Goal: Task Accomplishment & Management: Manage account settings

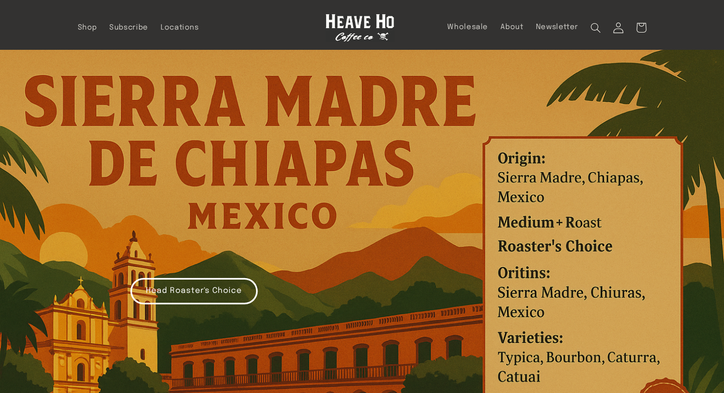
click at [622, 32] on icon at bounding box center [619, 27] width 11 height 11
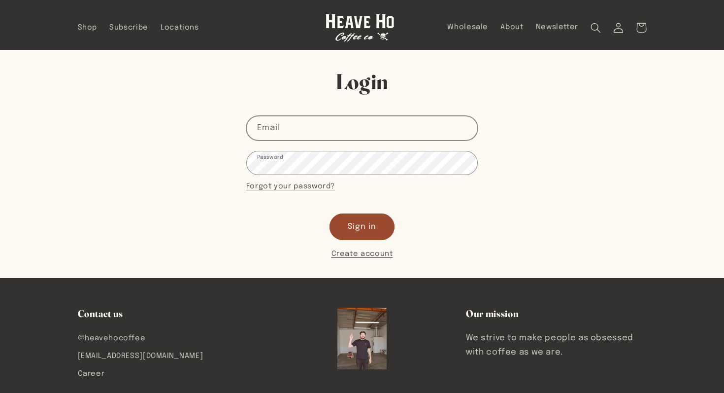
click at [310, 123] on input "Email" at bounding box center [362, 127] width 231 height 23
click at [312, 132] on input "Email" at bounding box center [362, 127] width 231 height 23
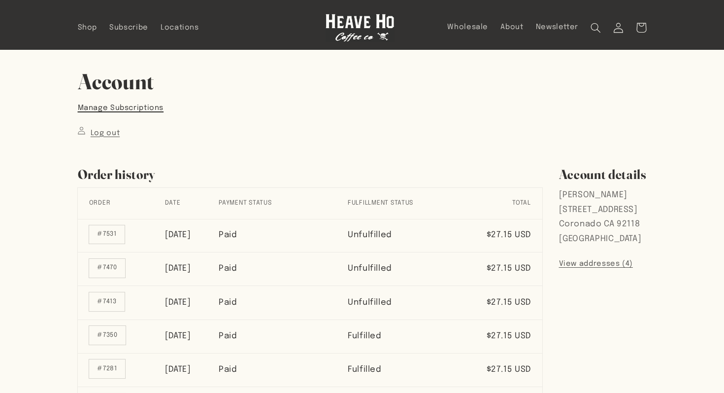
click at [128, 110] on link "Manage Subscriptions" at bounding box center [121, 108] width 86 height 13
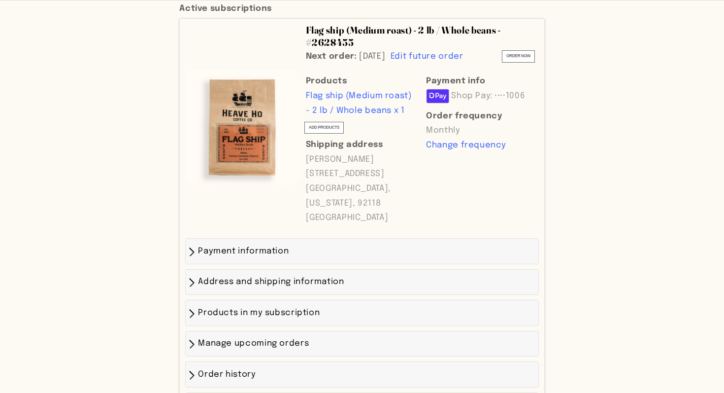
scroll to position [323, 0]
click at [282, 246] on span "Payment information" at bounding box center [243, 250] width 91 height 8
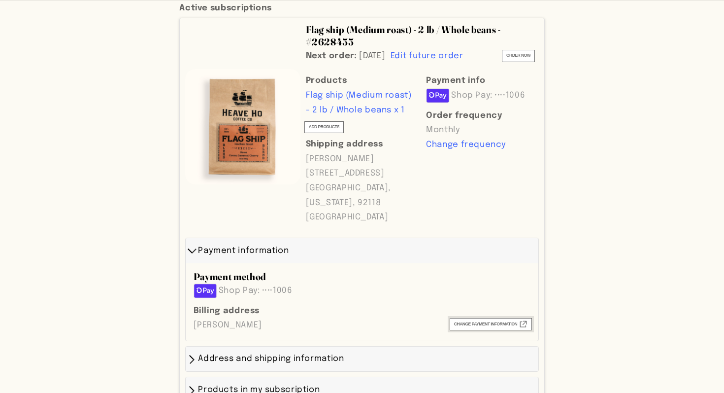
click at [466, 320] on span "Change payment information External" at bounding box center [490, 324] width 73 height 8
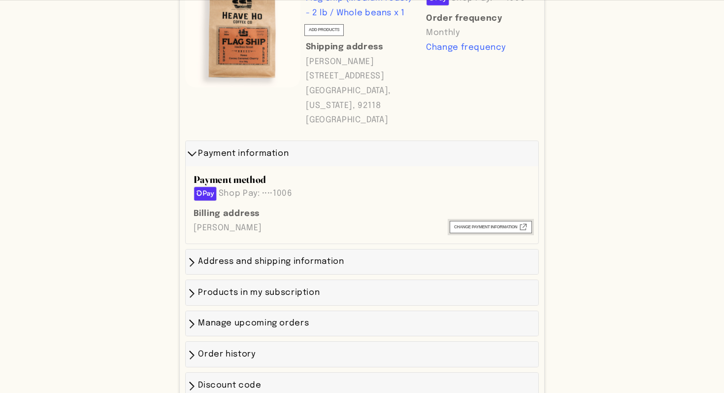
scroll to position [421, 0]
click at [210, 189] on icon at bounding box center [206, 192] width 18 height 7
click at [476, 203] on div "Billing address Brooke Nixon Change payment information External" at bounding box center [362, 220] width 342 height 34
click at [476, 222] on span "Change payment information External" at bounding box center [490, 226] width 73 height 8
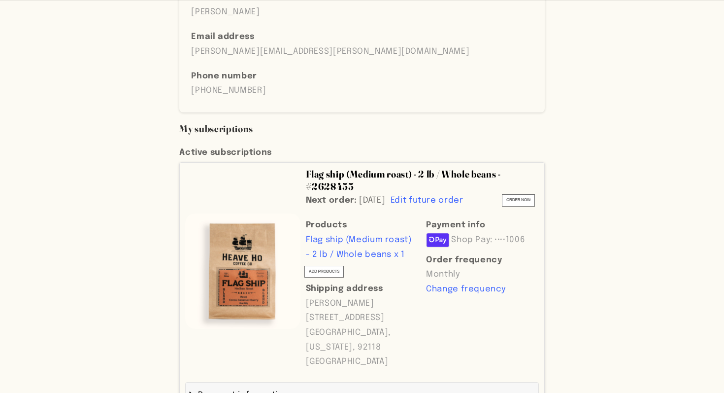
scroll to position [204, 0]
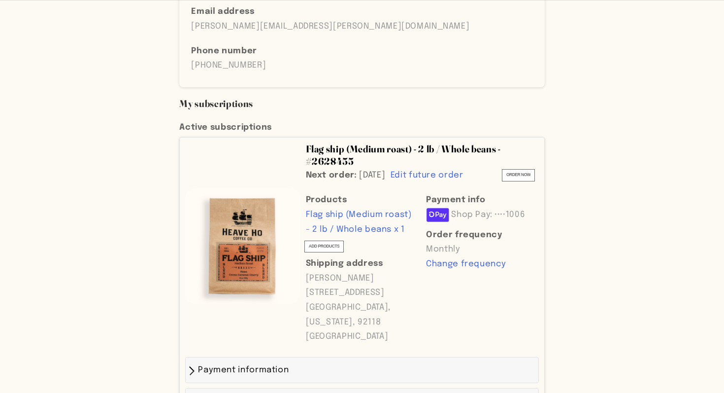
click at [241, 366] on span "Payment information" at bounding box center [243, 370] width 91 height 8
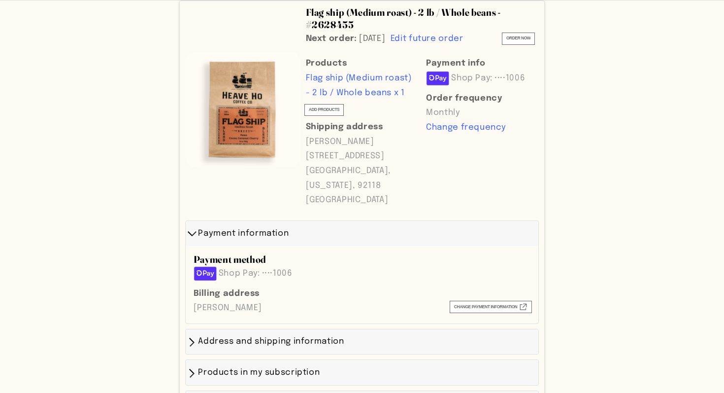
scroll to position [341, 0]
click at [479, 303] on span "Change payment information External" at bounding box center [490, 307] width 73 height 8
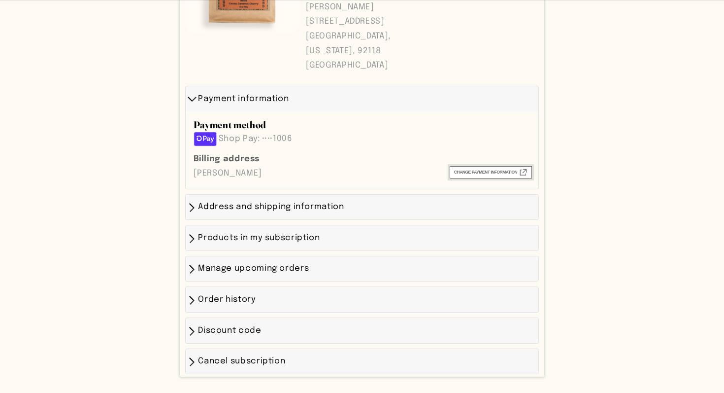
scroll to position [481, 0]
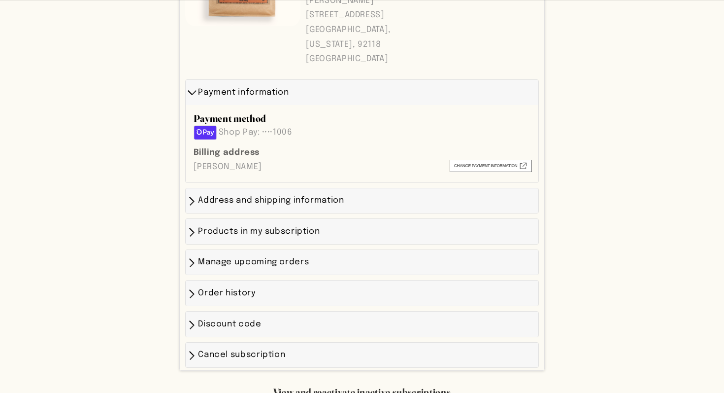
click at [291, 258] on span "Manage upcoming orders" at bounding box center [253, 262] width 111 height 8
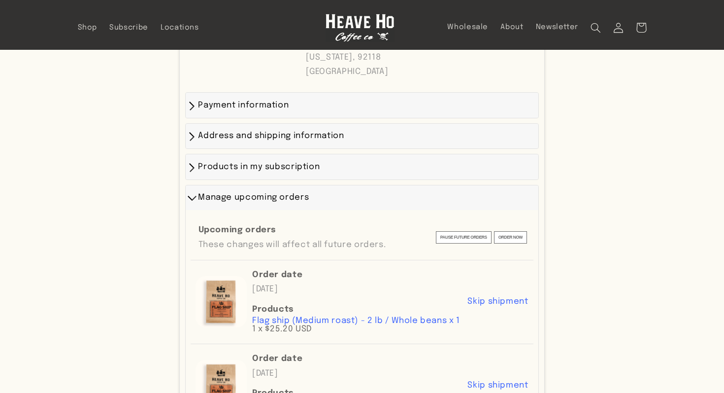
scroll to position [444, 0]
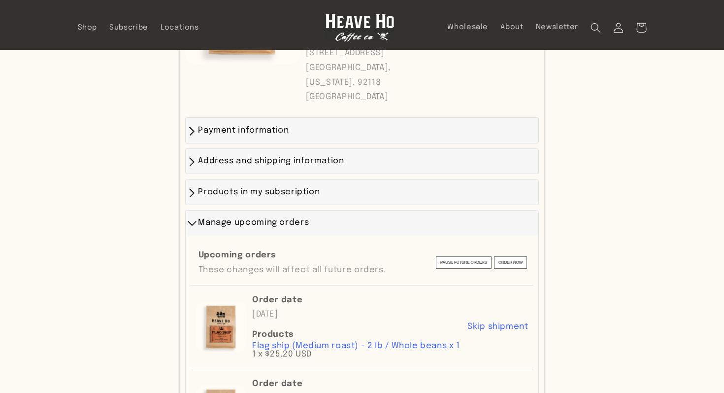
click at [265, 188] on span "Products in my subscription" at bounding box center [259, 192] width 122 height 8
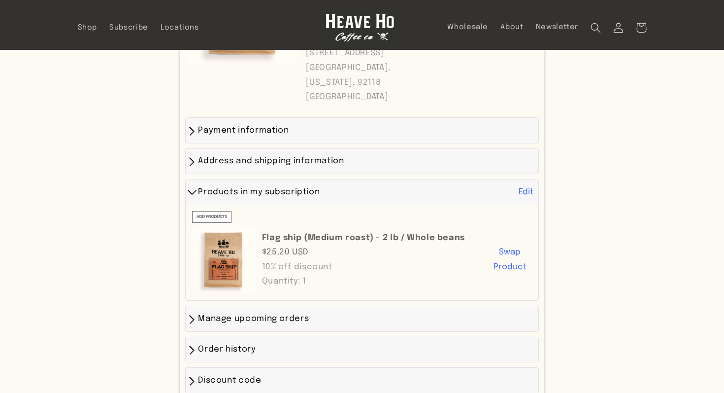
click at [226, 376] on span "Discount code" at bounding box center [229, 380] width 63 height 8
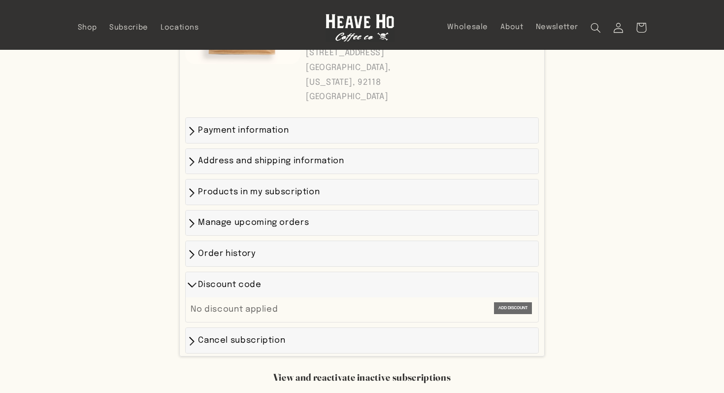
click at [244, 241] on div "Order history" at bounding box center [362, 253] width 353 height 25
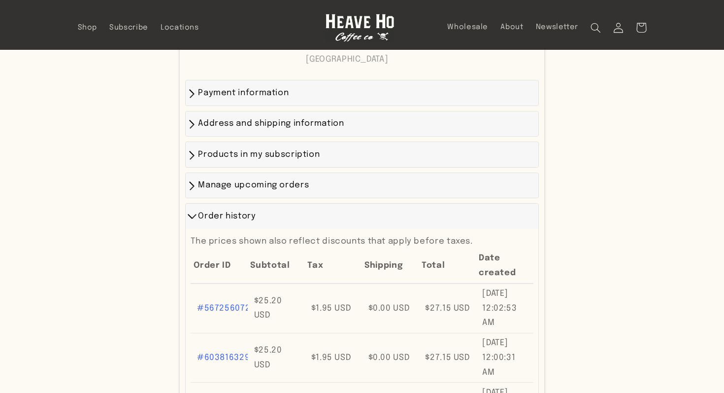
scroll to position [461, 0]
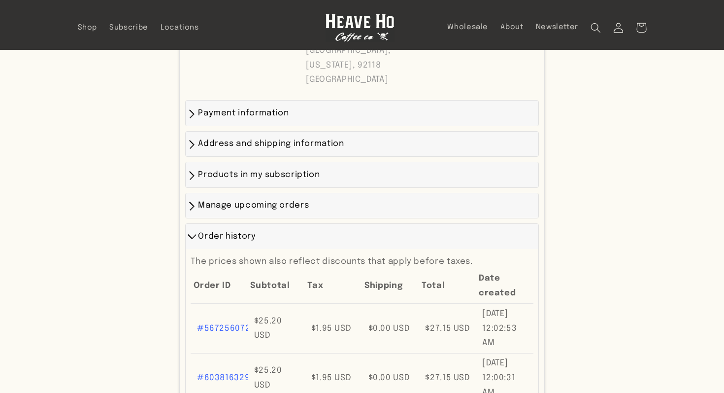
click at [226, 232] on span "Order history" at bounding box center [227, 236] width 58 height 8
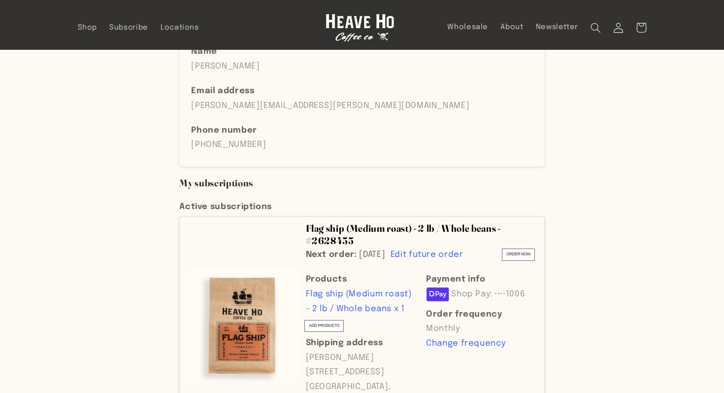
scroll to position [0, 0]
